Goal: Task Accomplishment & Management: Manage account settings

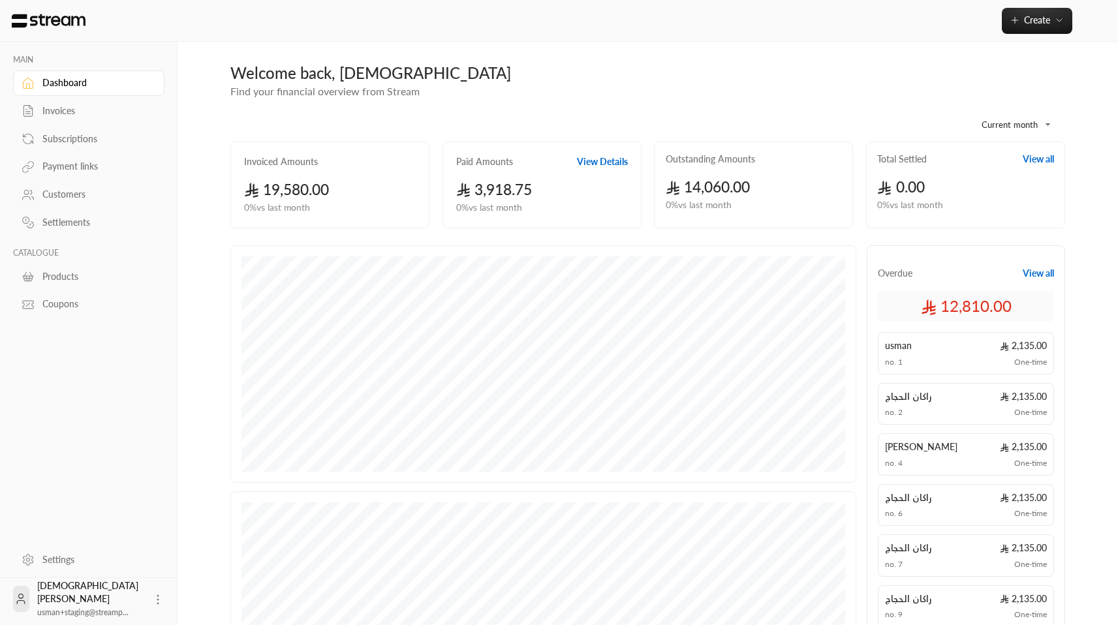
click at [70, 112] on div "Invoices" at bounding box center [95, 110] width 106 height 13
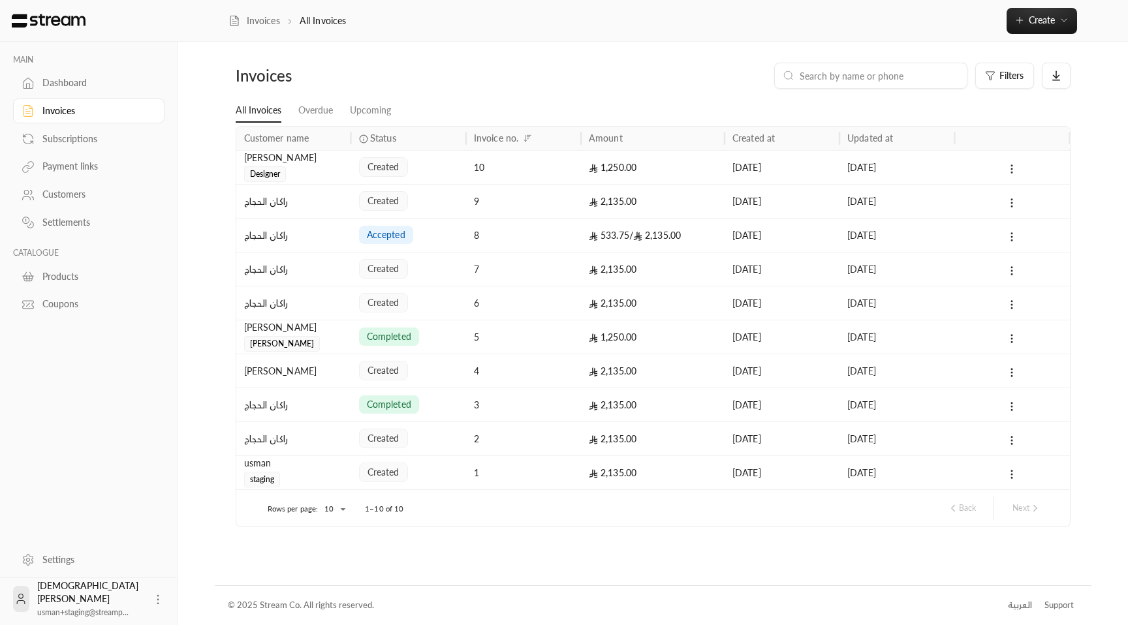
click at [343, 338] on div "محمد رشاد Mohammed" at bounding box center [293, 335] width 99 height 31
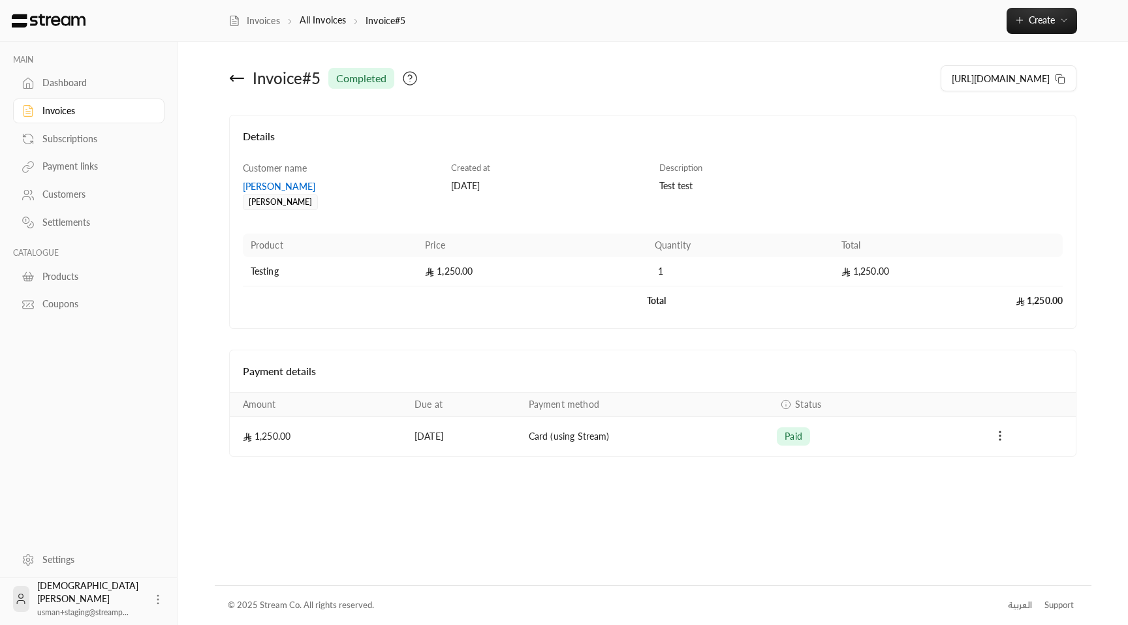
click at [1001, 436] on icon "Payments" at bounding box center [999, 435] width 13 height 13
click at [1014, 464] on li "Download invoice" at bounding box center [1039, 469] width 80 height 23
click at [1001, 435] on icon "Payments" at bounding box center [999, 435] width 13 height 13
click at [1006, 467] on li "Download invoice" at bounding box center [1039, 469] width 80 height 23
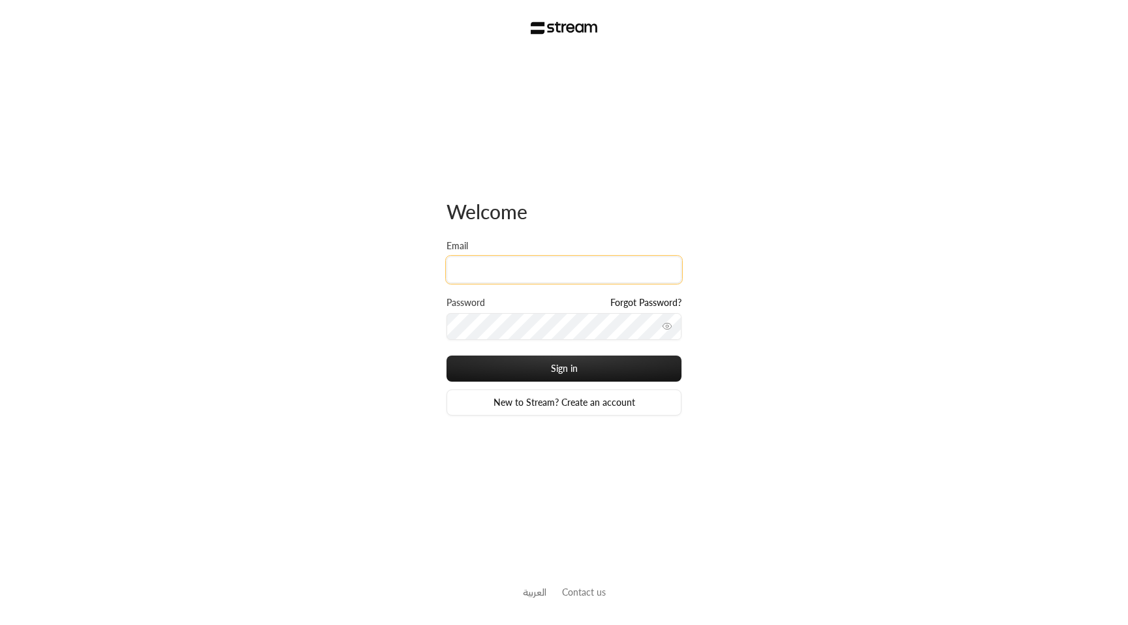
type input "technology+v2@streampay.sa"
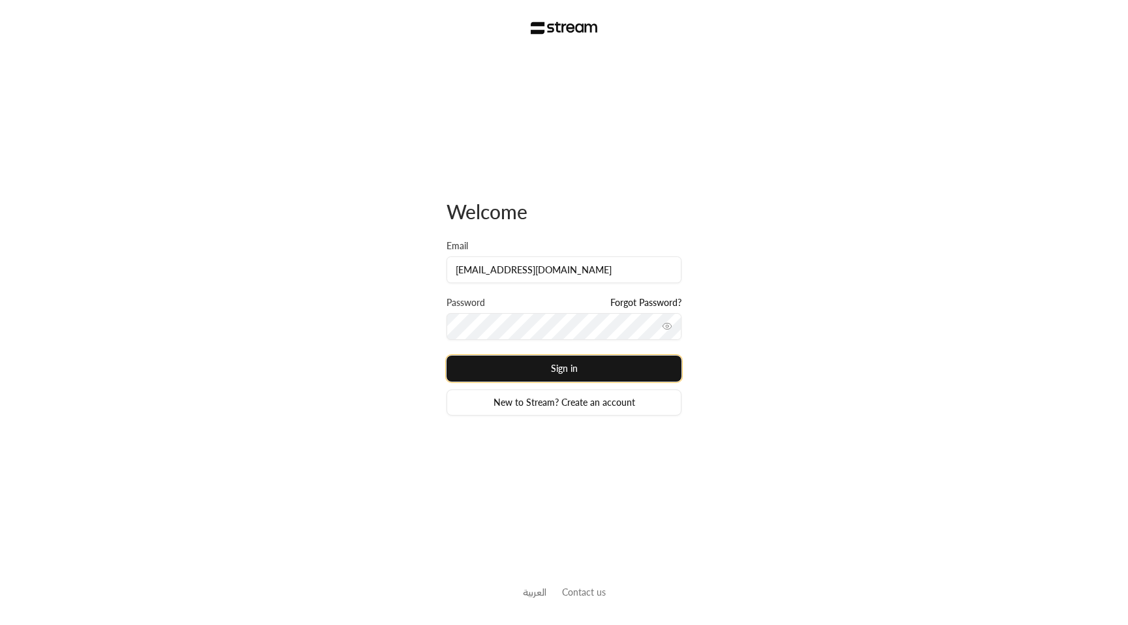
click at [542, 371] on button "Sign in" at bounding box center [563, 369] width 235 height 26
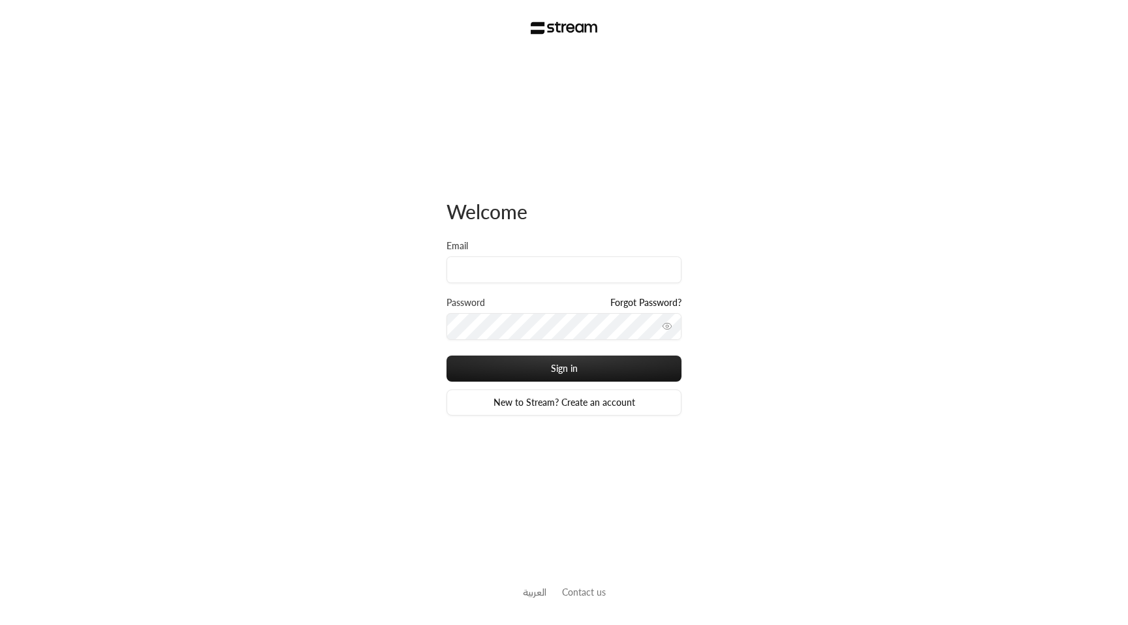
click at [331, 73] on div "Welcome Email Password Forgot Password? Sign in New to Stream? Create an accoun…" at bounding box center [564, 312] width 1128 height 625
type input "[EMAIL_ADDRESS][DOMAIN_NAME]"
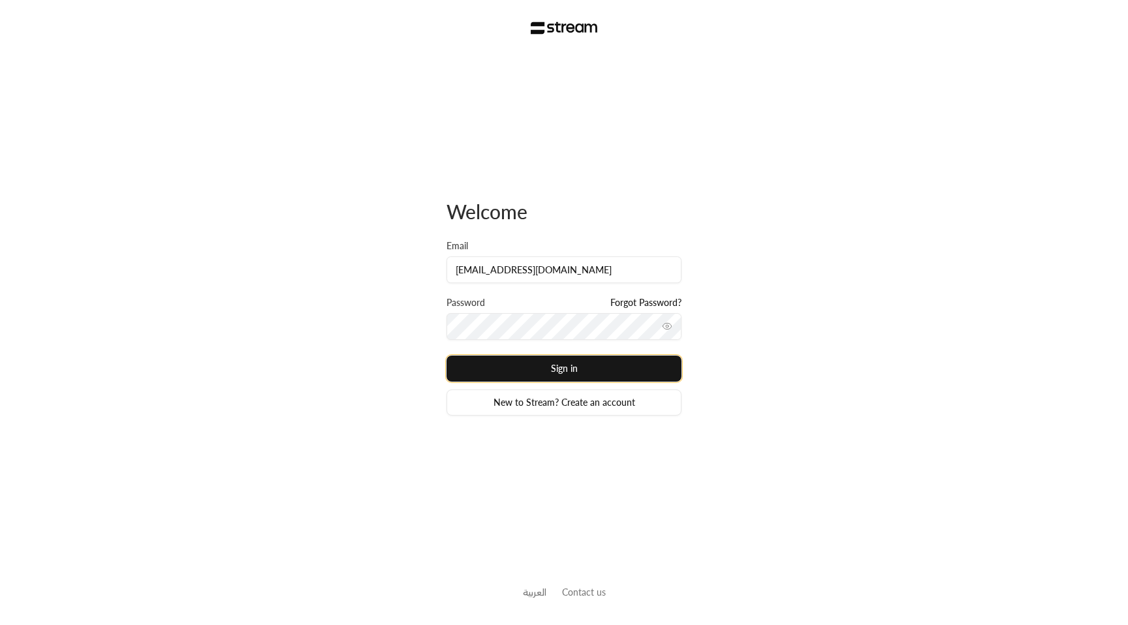
click at [628, 371] on button "Sign in" at bounding box center [563, 369] width 235 height 26
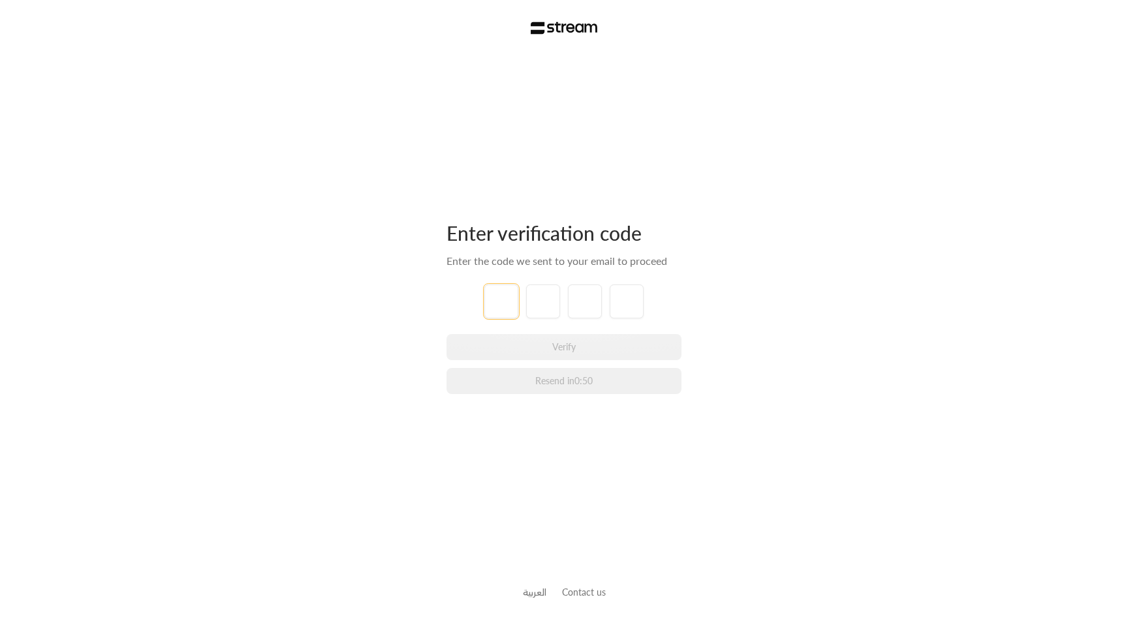
paste input "0"
type input "0"
type input "1"
type input "3"
type input "6"
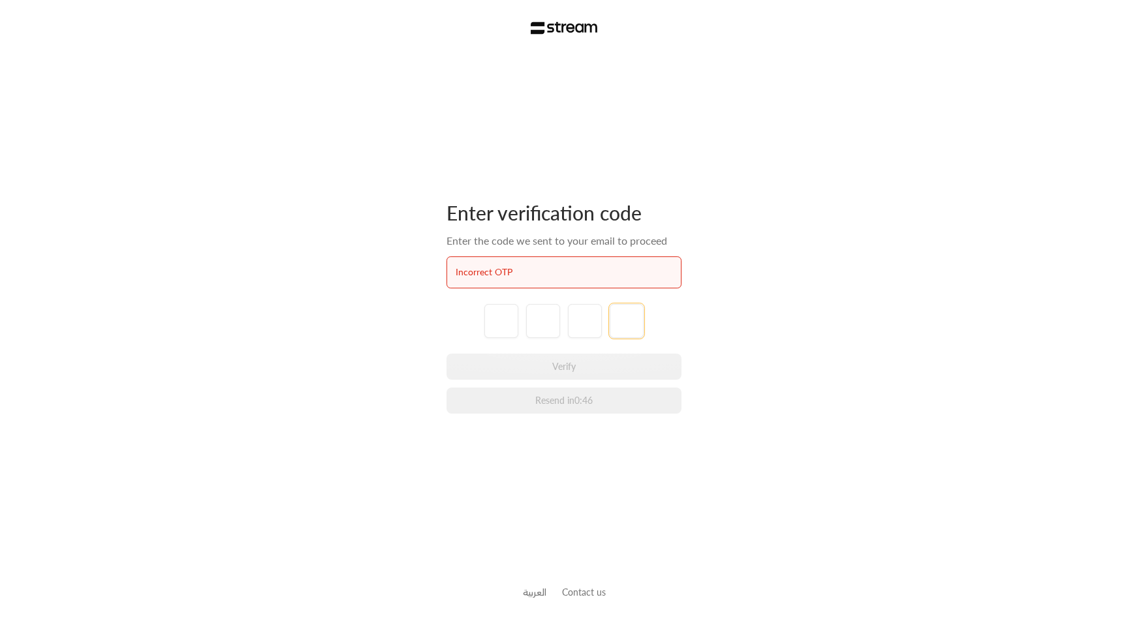
paste input "9"
type input "9"
click at [502, 324] on input "tel" at bounding box center [501, 321] width 34 height 34
paste input "9"
type input "9"
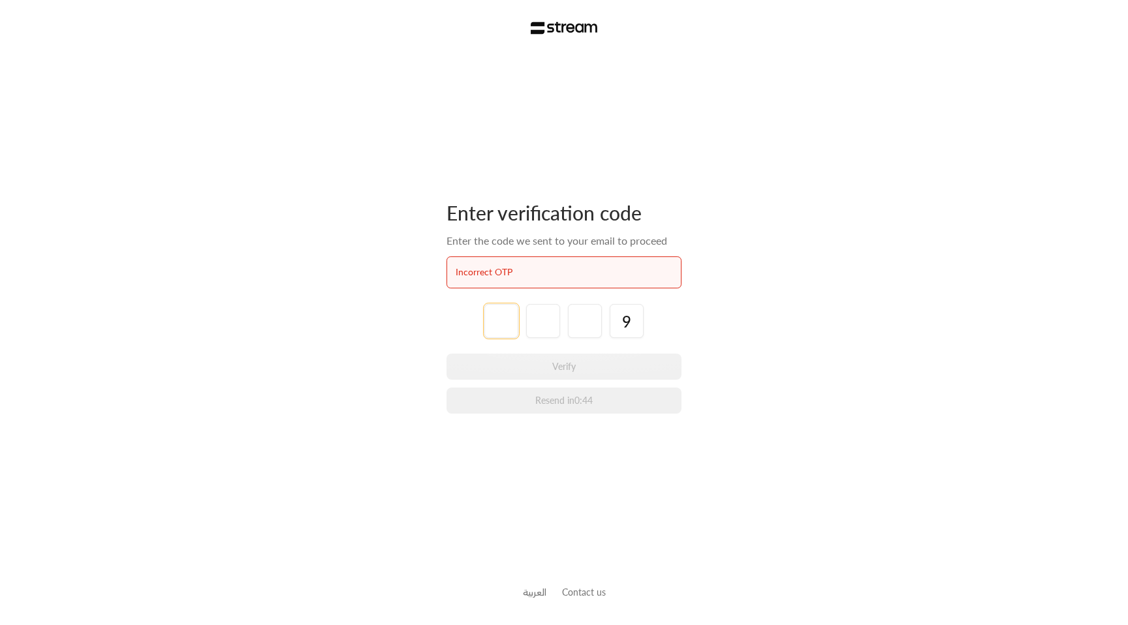
type input "0"
type input "3"
type input "4"
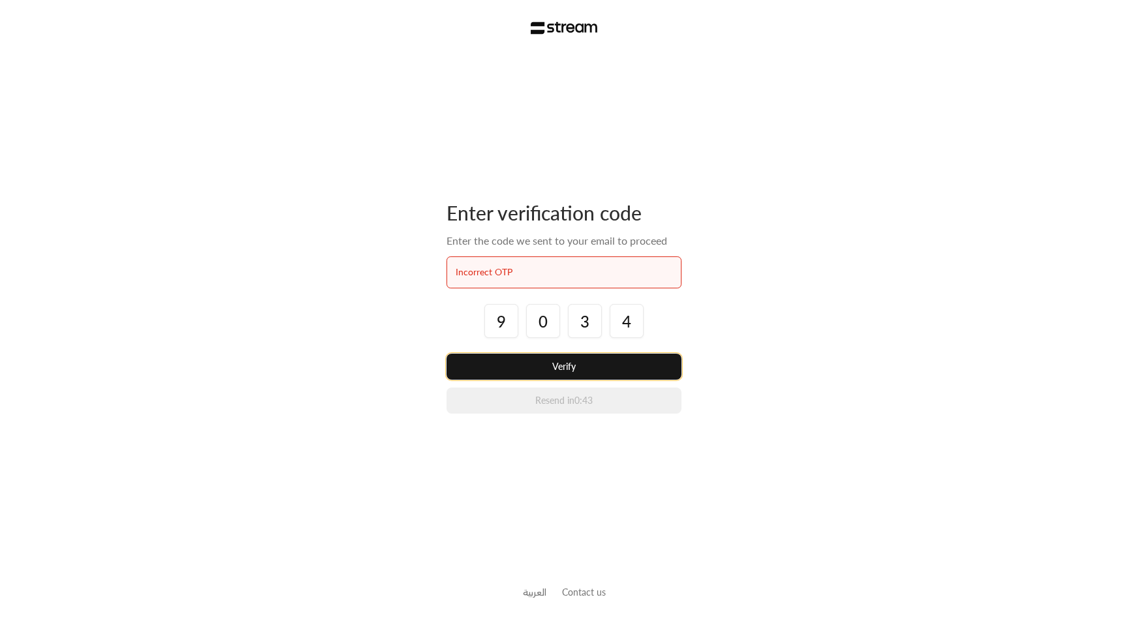
click at [580, 360] on button "Verify" at bounding box center [563, 367] width 235 height 26
